Goal: Navigation & Orientation: Find specific page/section

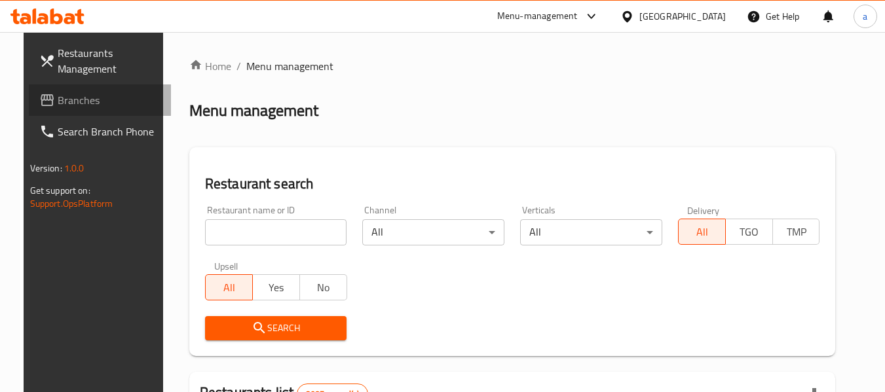
click at [86, 101] on span "Branches" at bounding box center [109, 100] width 103 height 16
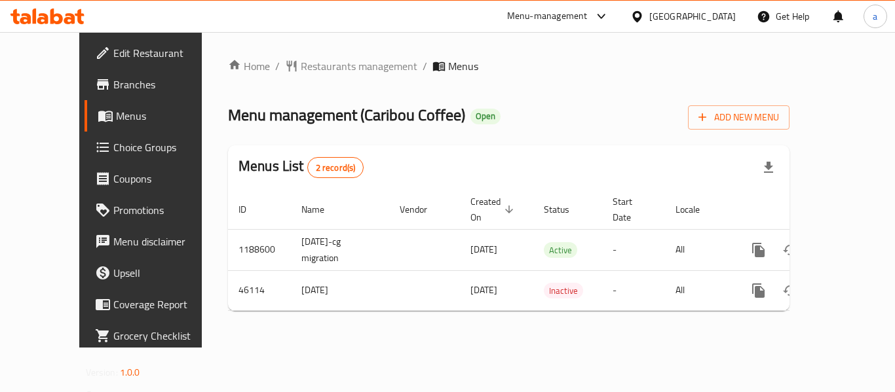
click at [301, 61] on span "Restaurants management" at bounding box center [359, 66] width 117 height 16
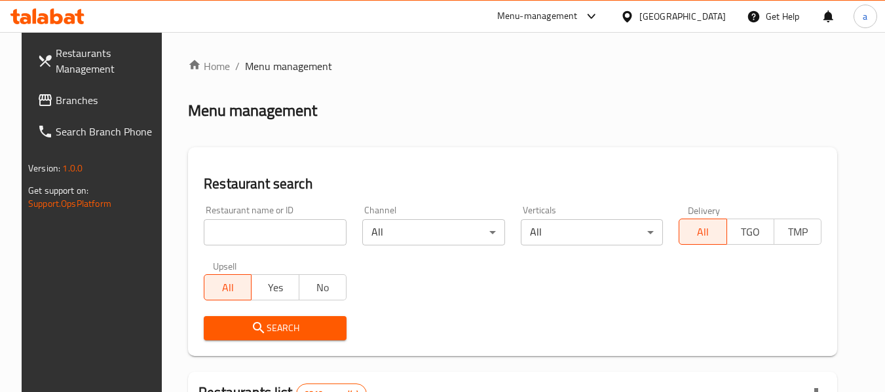
drag, startPoint x: 41, startPoint y: 99, endPoint x: 3, endPoint y: 116, distance: 42.2
click at [56, 99] on span "Branches" at bounding box center [107, 100] width 103 height 16
